Goal: Task Accomplishment & Management: Use online tool/utility

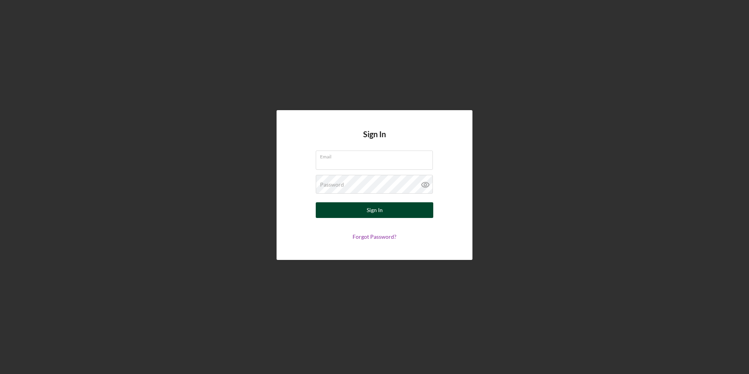
type input "[EMAIL_ADDRESS][DOMAIN_NAME]"
click at [360, 210] on button "Sign In" at bounding box center [375, 210] width 118 height 16
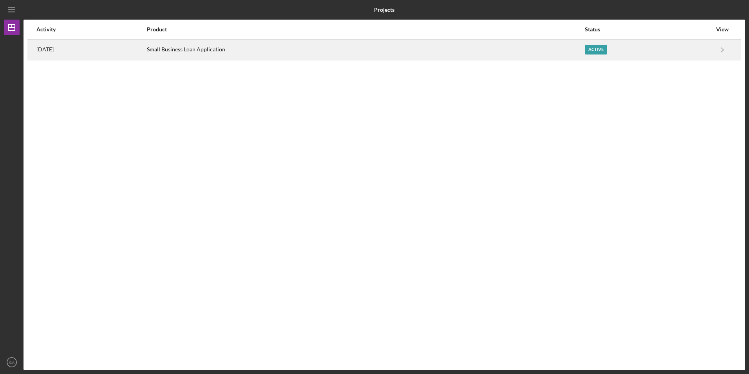
click at [232, 51] on div "Small Business Loan Application" at bounding box center [365, 50] width 437 height 20
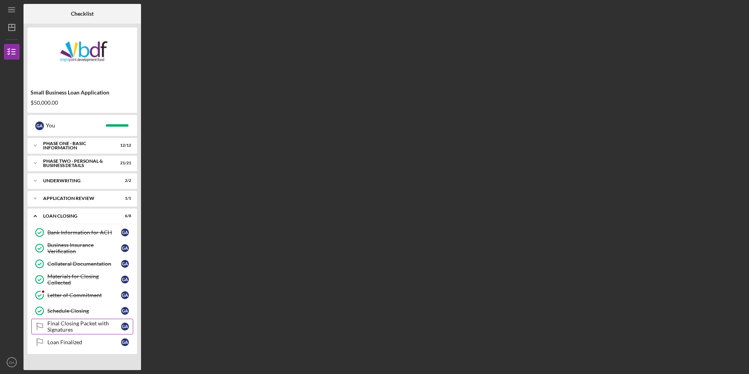
click at [74, 326] on div "Final Closing Packet with Signatures" at bounding box center [84, 326] width 74 height 13
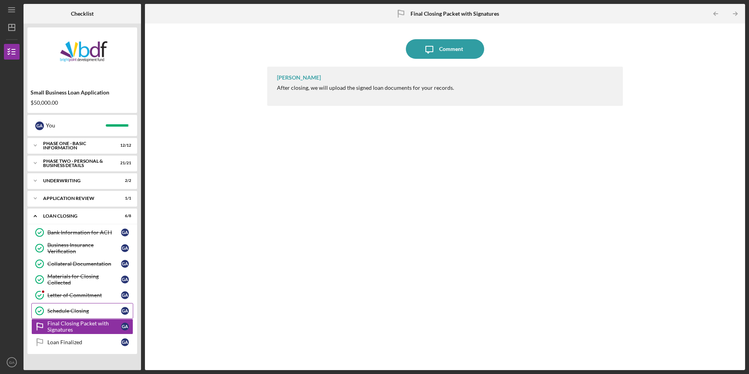
click at [75, 311] on div "Schedule Closing" at bounding box center [84, 310] width 74 height 6
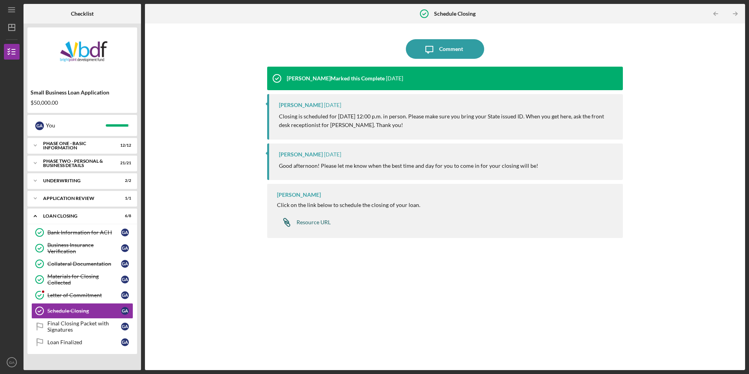
click at [316, 224] on div "Resource URL" at bounding box center [314, 222] width 34 height 6
click at [421, 300] on div "[PERSON_NAME] Marked this Complete [DATE] [PERSON_NAME] [DATE] Closing is sched…" at bounding box center [444, 212] width 355 height 291
